Goal: Find specific page/section: Find specific page/section

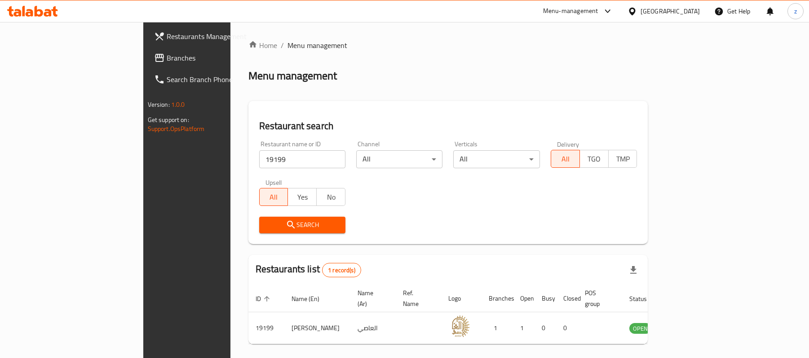
scroll to position [25, 0]
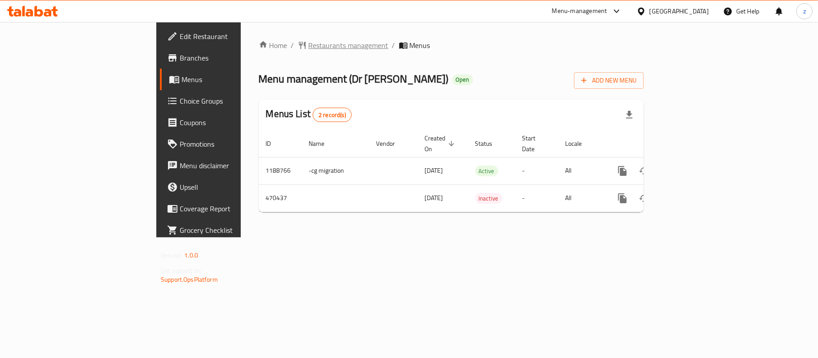
click at [308, 40] on span "Restaurants management" at bounding box center [348, 45] width 80 height 11
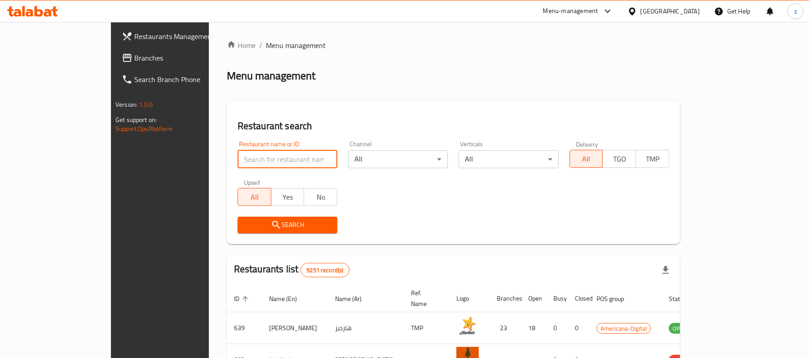
click at [245, 158] on input "search" at bounding box center [288, 159] width 100 height 18
paste input "633655"
type input "633655"
click at [269, 227] on span "Search" at bounding box center [287, 225] width 85 height 11
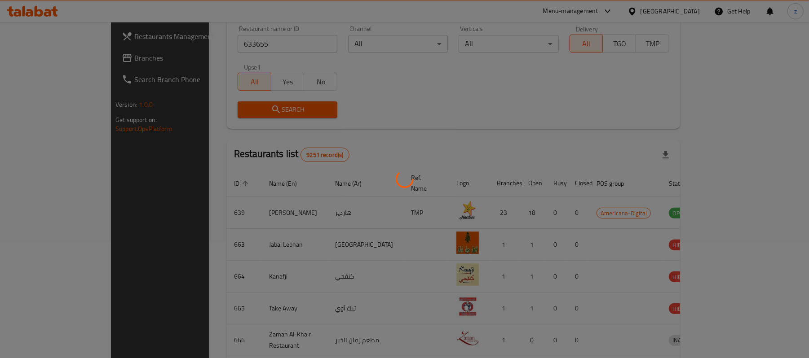
scroll to position [25, 0]
